Goal: Task Accomplishment & Management: Complete application form

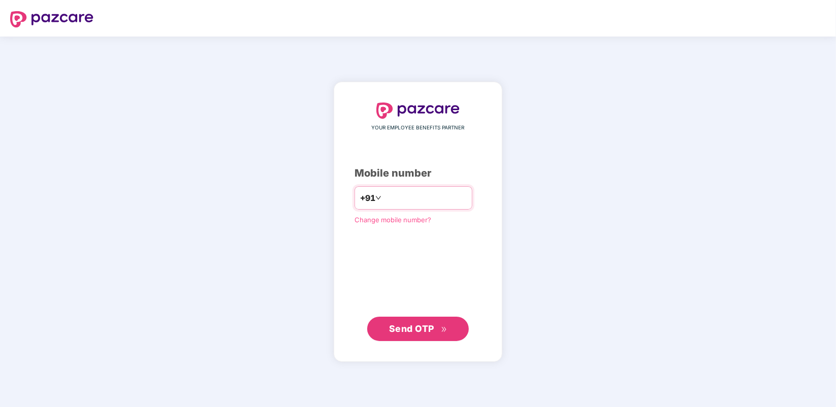
click at [392, 203] on input "number" at bounding box center [424, 198] width 83 height 16
type input "**********"
click at [406, 318] on button "Send OTP" at bounding box center [418, 328] width 102 height 24
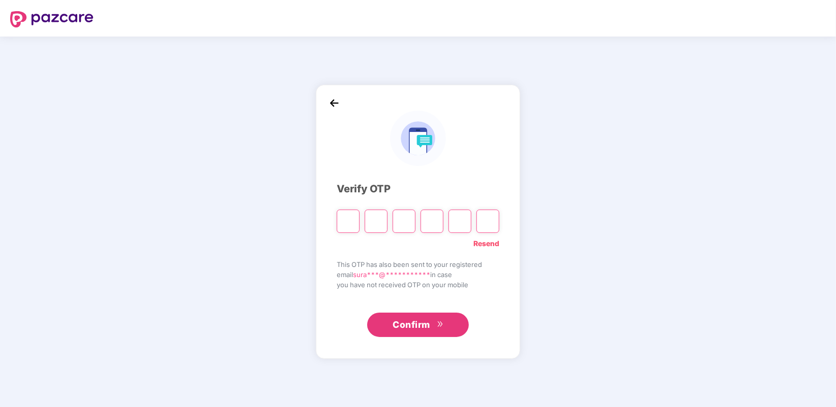
type input "*"
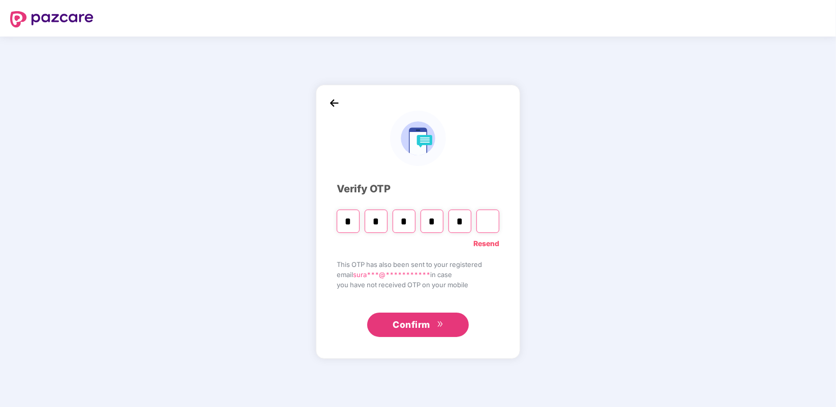
type input "*"
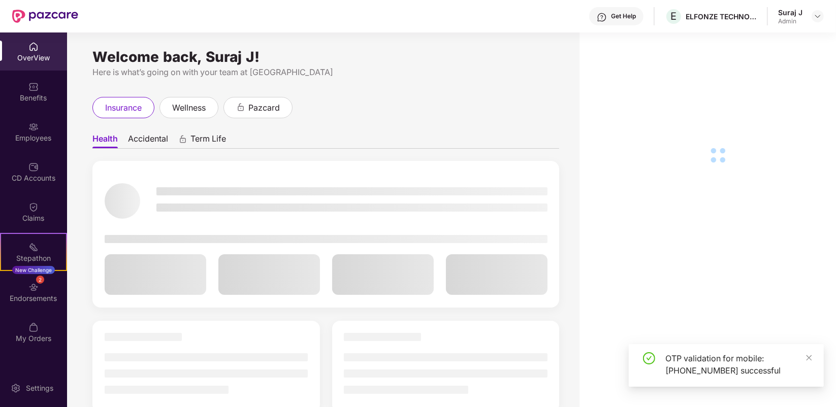
click at [580, 284] on main "Welcome back, Suraj J! Here is what’s going on with your team at Pazcare insura…" at bounding box center [451, 220] width 769 height 375
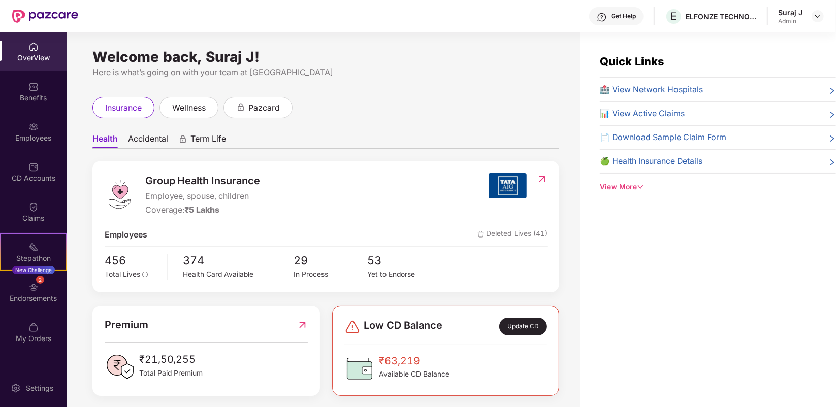
click at [39, 129] on div "Employees" at bounding box center [33, 132] width 67 height 38
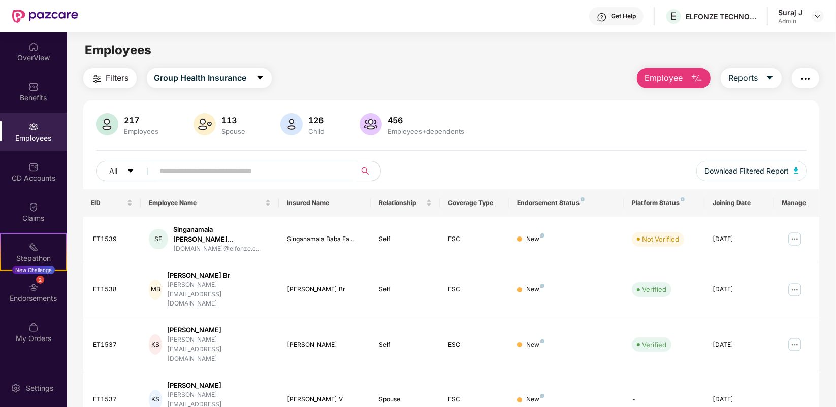
click at [651, 80] on span "Employee" at bounding box center [663, 78] width 38 height 13
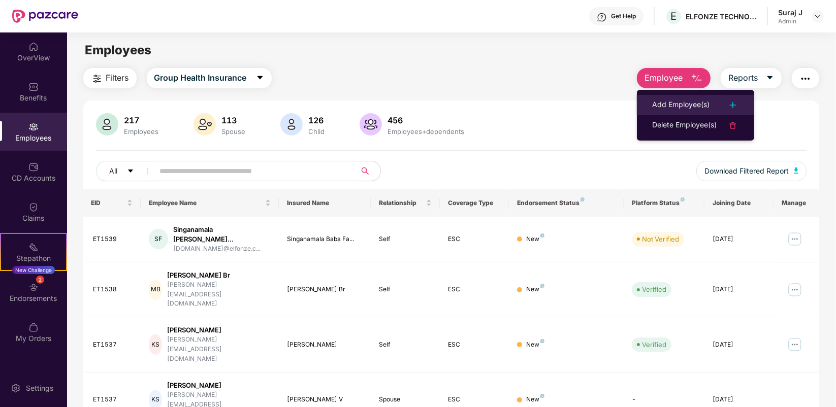
click at [663, 100] on div "Add Employee(s)" at bounding box center [680, 105] width 57 height 12
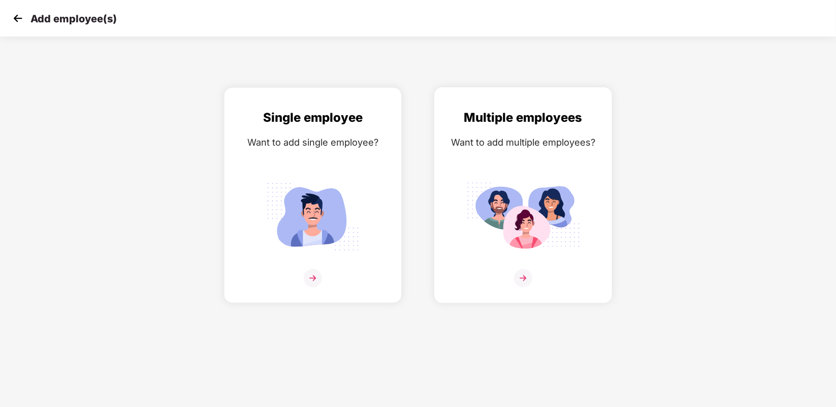
click at [509, 273] on div at bounding box center [523, 284] width 156 height 31
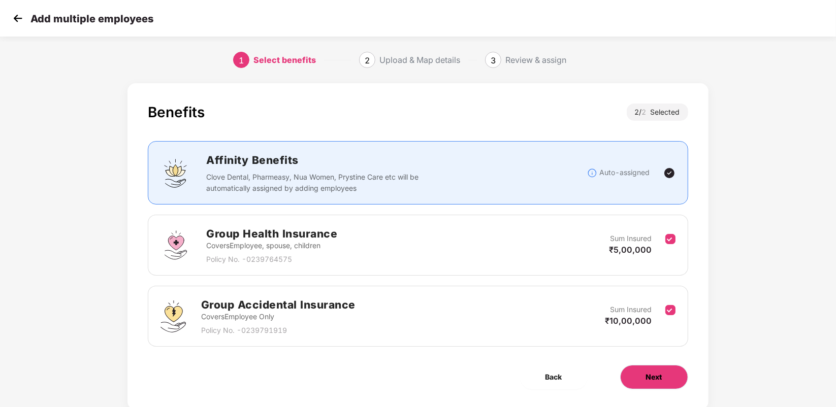
click at [646, 372] on span "Next" at bounding box center [654, 377] width 16 height 11
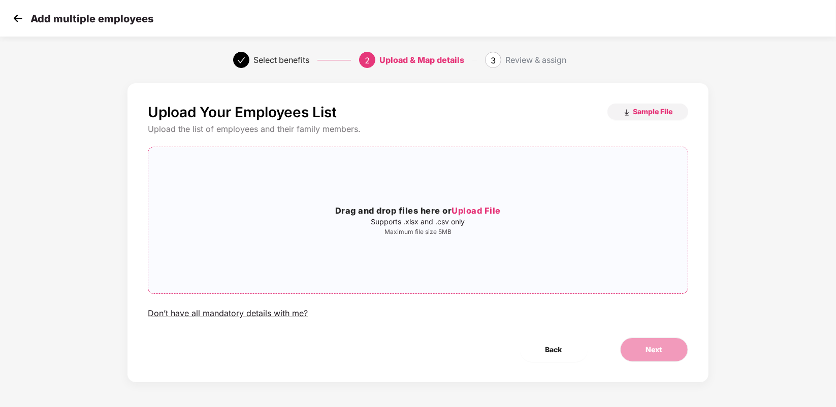
click at [471, 188] on div "Drag and drop files here or Upload File Supports .xlsx and .csv only Maximum fi…" at bounding box center [417, 220] width 539 height 130
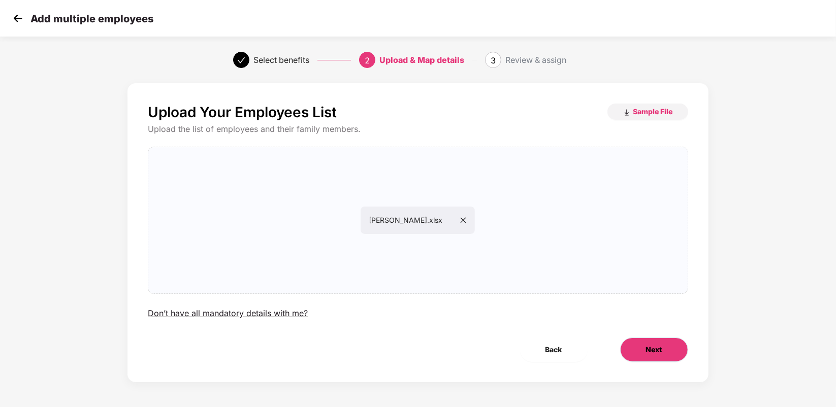
click at [656, 346] on span "Next" at bounding box center [654, 349] width 16 height 11
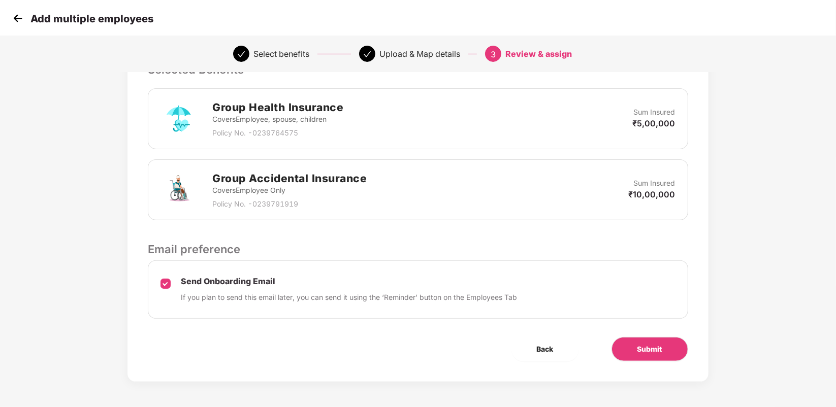
scroll to position [231, 0]
click at [651, 344] on span "Submit" at bounding box center [649, 349] width 25 height 11
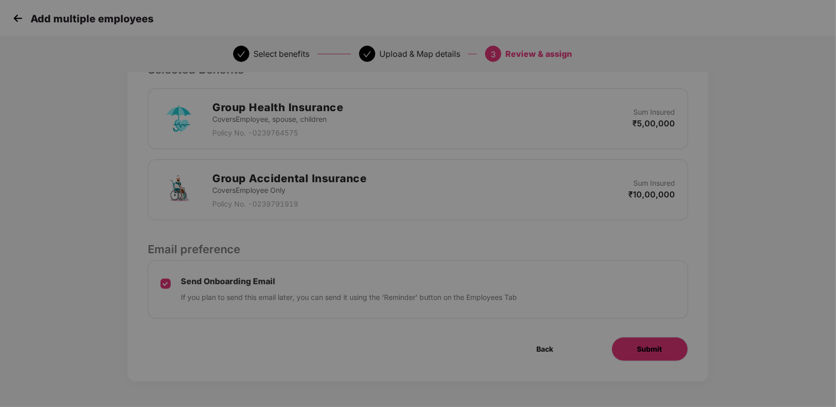
scroll to position [0, 0]
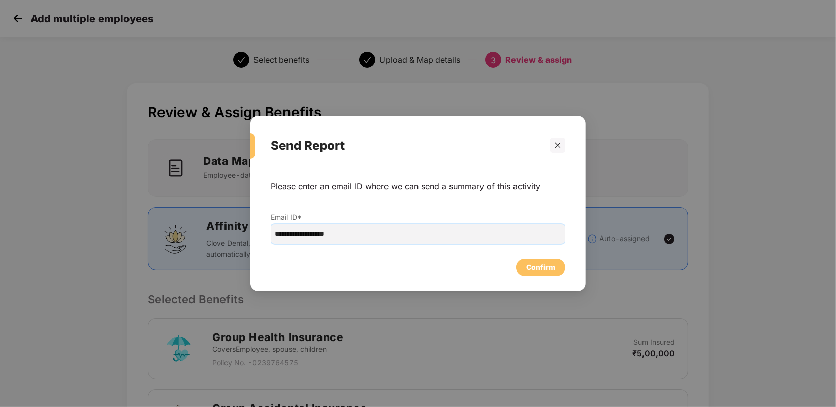
click at [295, 235] on input "**********" at bounding box center [418, 233] width 295 height 19
type input "**********"
click at [542, 262] on div "Confirm" at bounding box center [540, 267] width 29 height 11
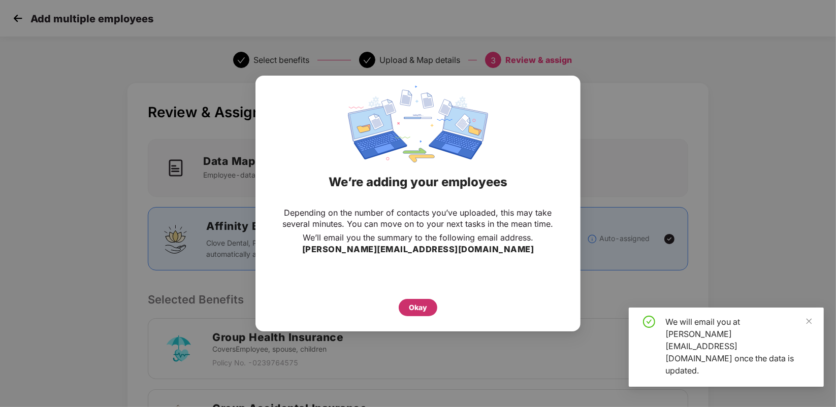
click at [421, 307] on div "Okay" at bounding box center [418, 307] width 18 height 11
